Goal: Book appointment/travel/reservation

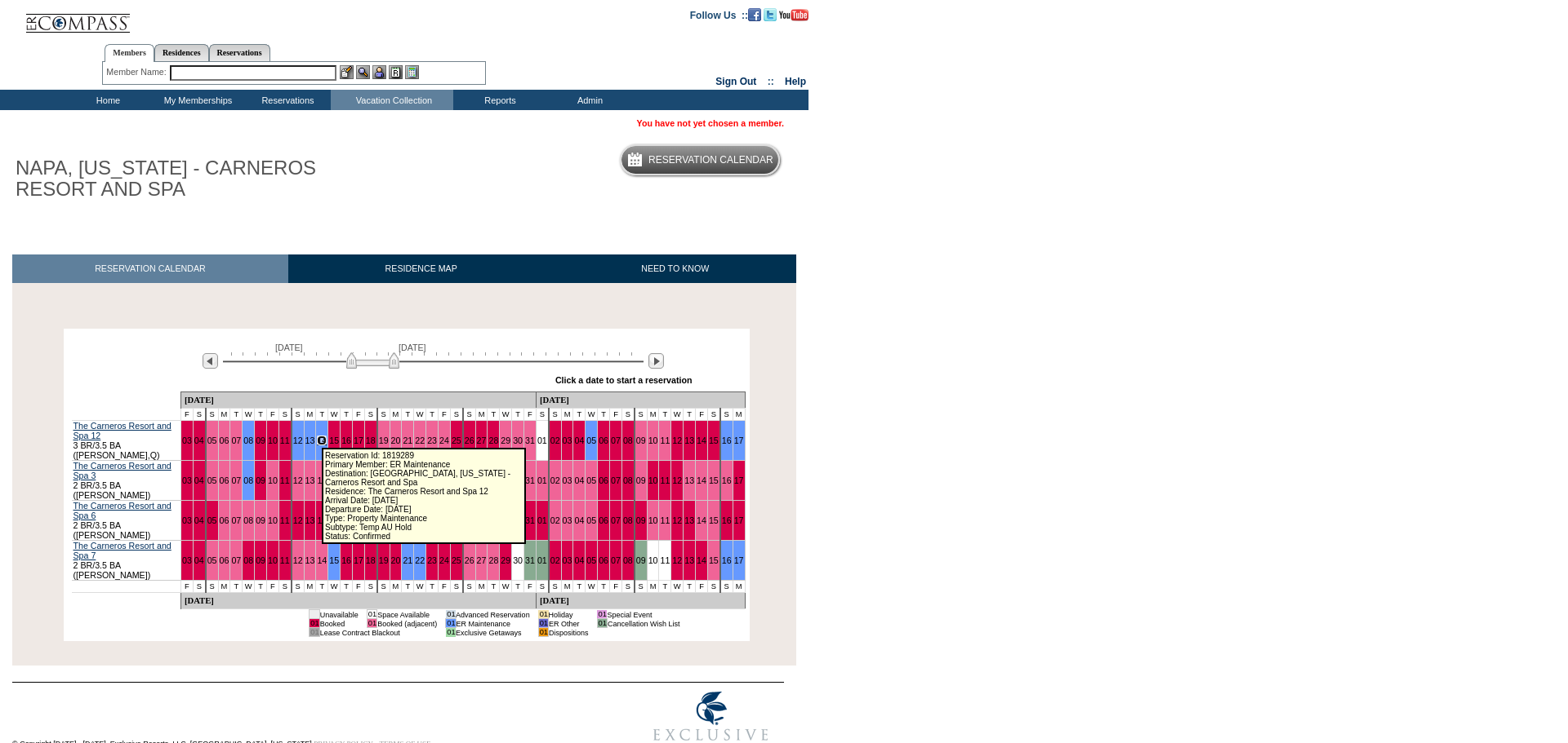
click at [317, 436] on link "14" at bounding box center [322, 441] width 10 height 10
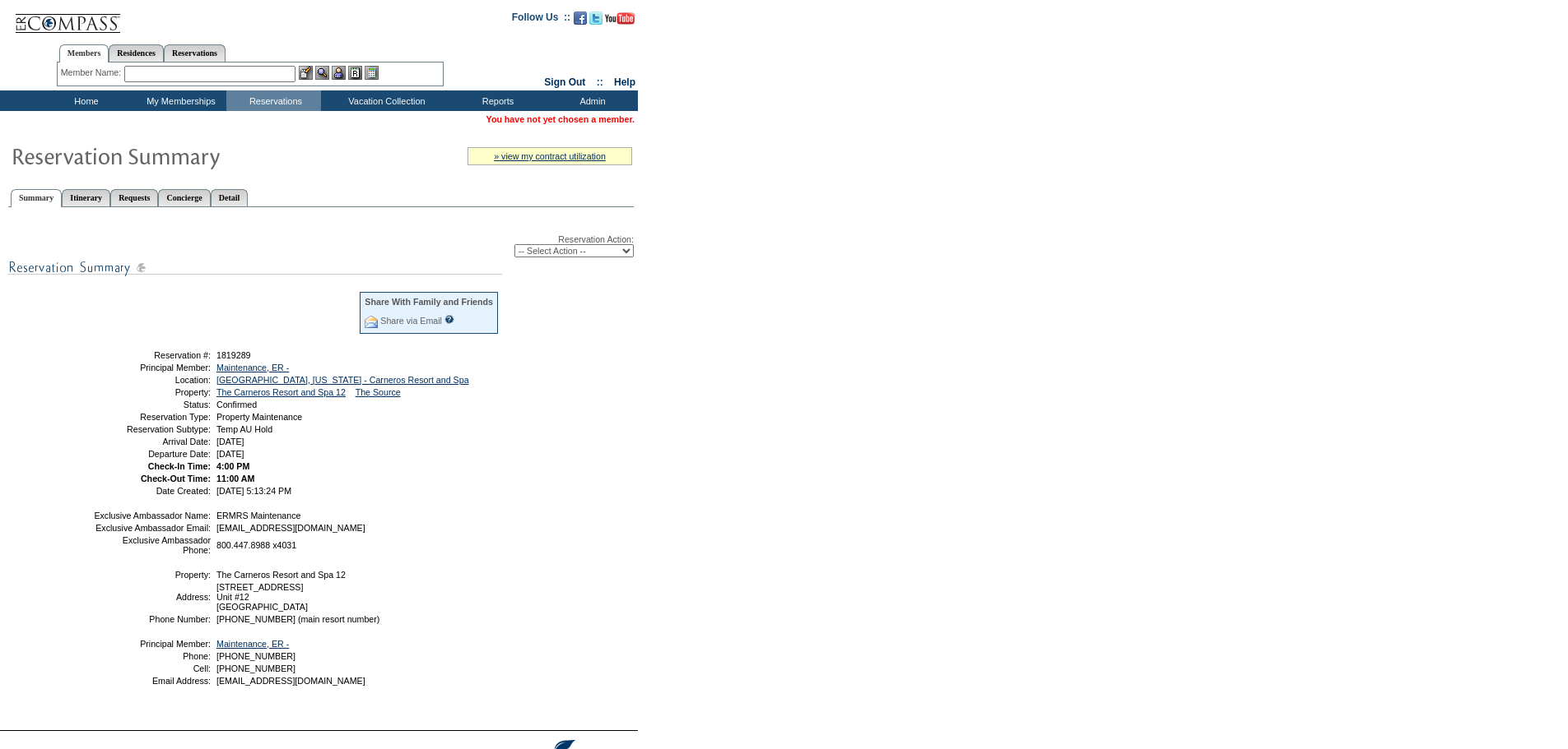
click at [602, 255] on select "-- Select Action -- Modify Reservation Dates Modify Reservation Cost Modify Occ…" at bounding box center [573, 251] width 119 height 13
select select "CancelRes"
click at [514, 247] on select "-- Select Action -- Modify Reservation Dates Modify Reservation Cost Modify Occ…" at bounding box center [573, 251] width 119 height 13
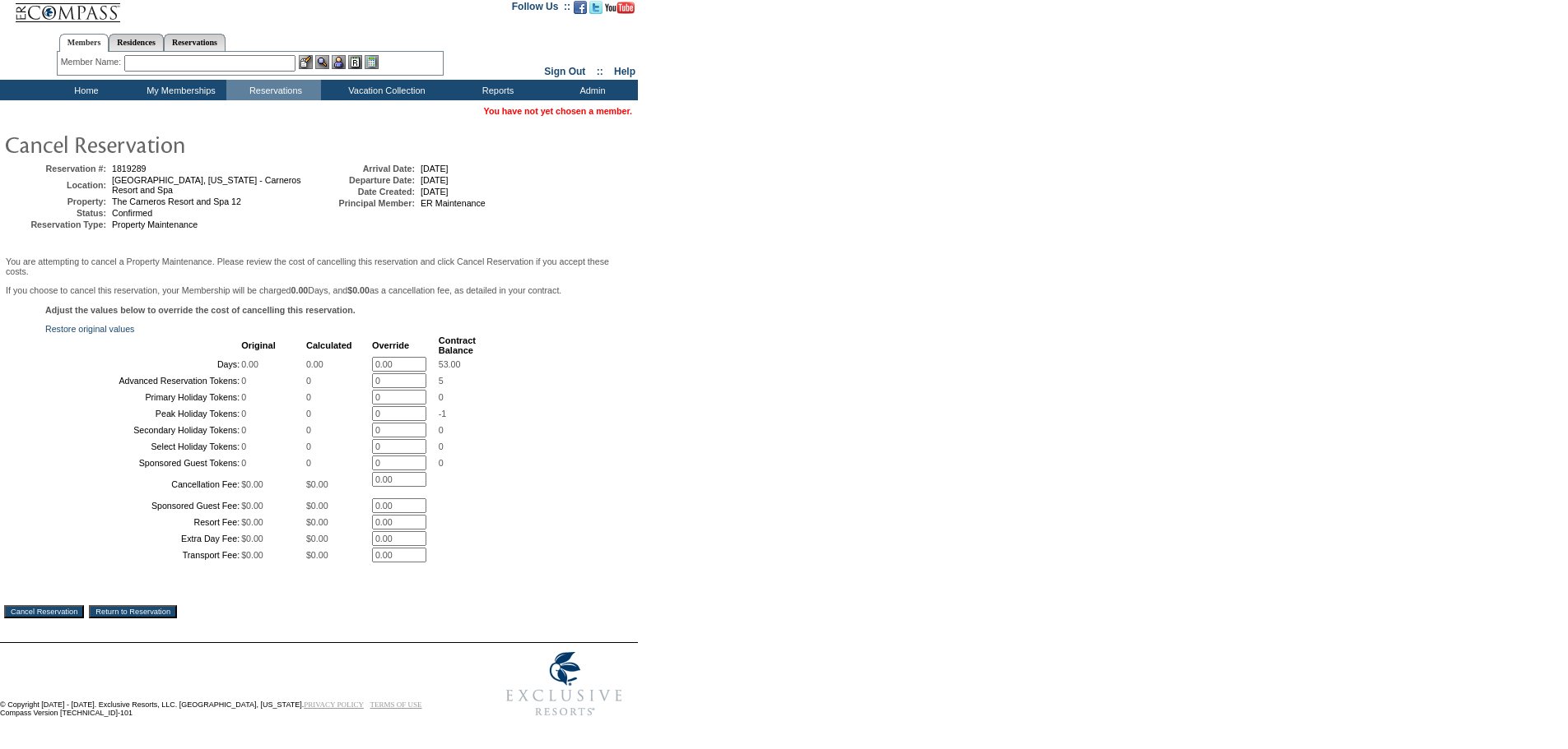
scroll to position [158, 0]
click at [56, 597] on div "Cancel Reservation Return to Reservation" at bounding box center [319, 599] width 629 height 38
click at [57, 601] on div "Cancel Reservation Return to Reservation" at bounding box center [319, 599] width 629 height 38
click at [57, 606] on input "Cancel Reservation" at bounding box center [44, 612] width 80 height 13
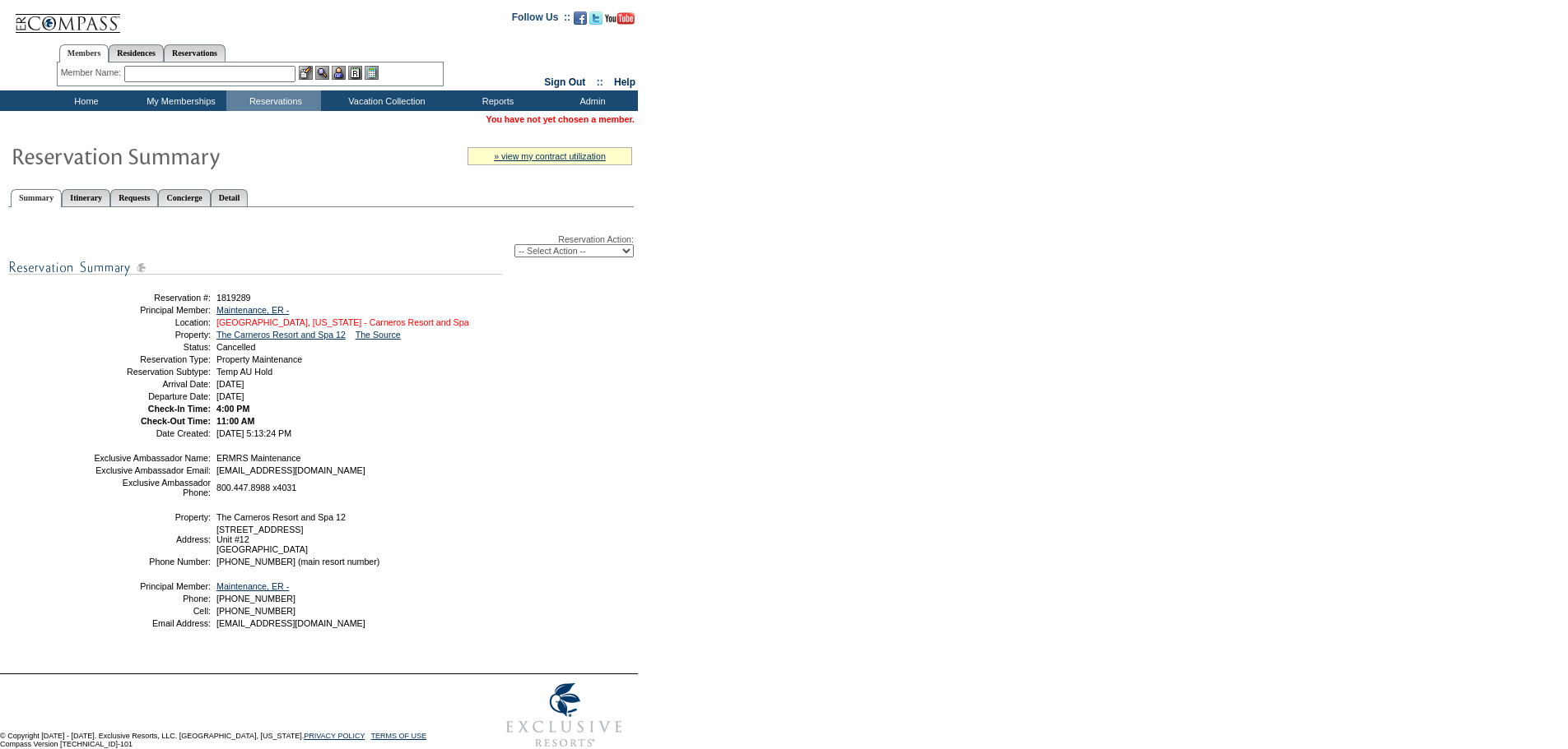
click at [280, 327] on link "[GEOGRAPHIC_DATA], [US_STATE] - Carneros Resort and Spa" at bounding box center [342, 323] width 253 height 10
